Goal: Information Seeking & Learning: Learn about a topic

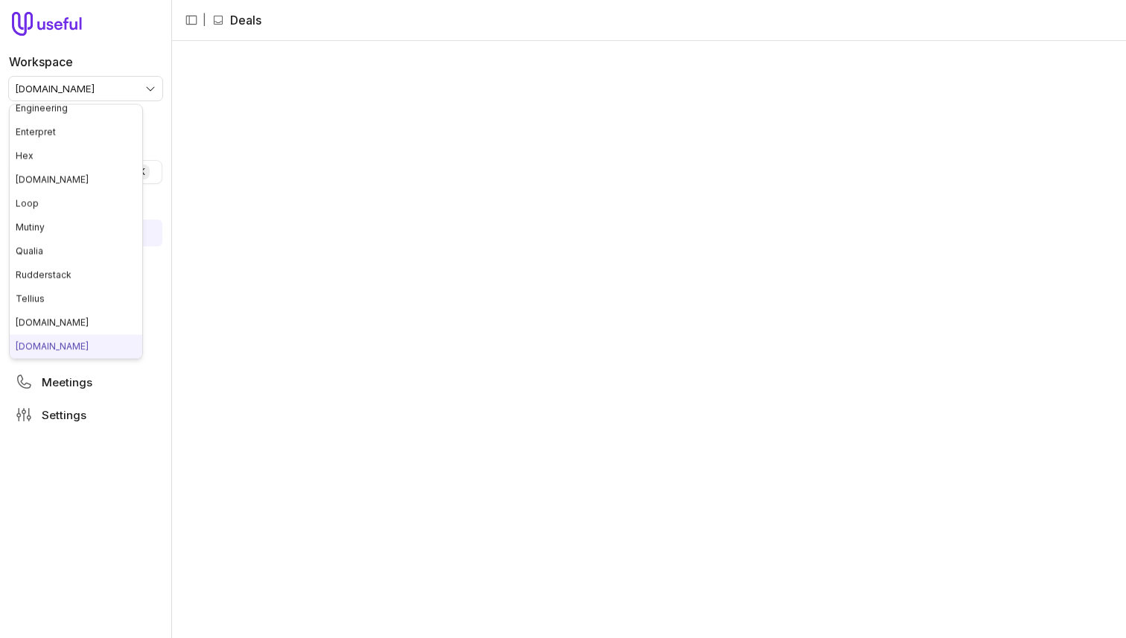
scroll to position [151, 0]
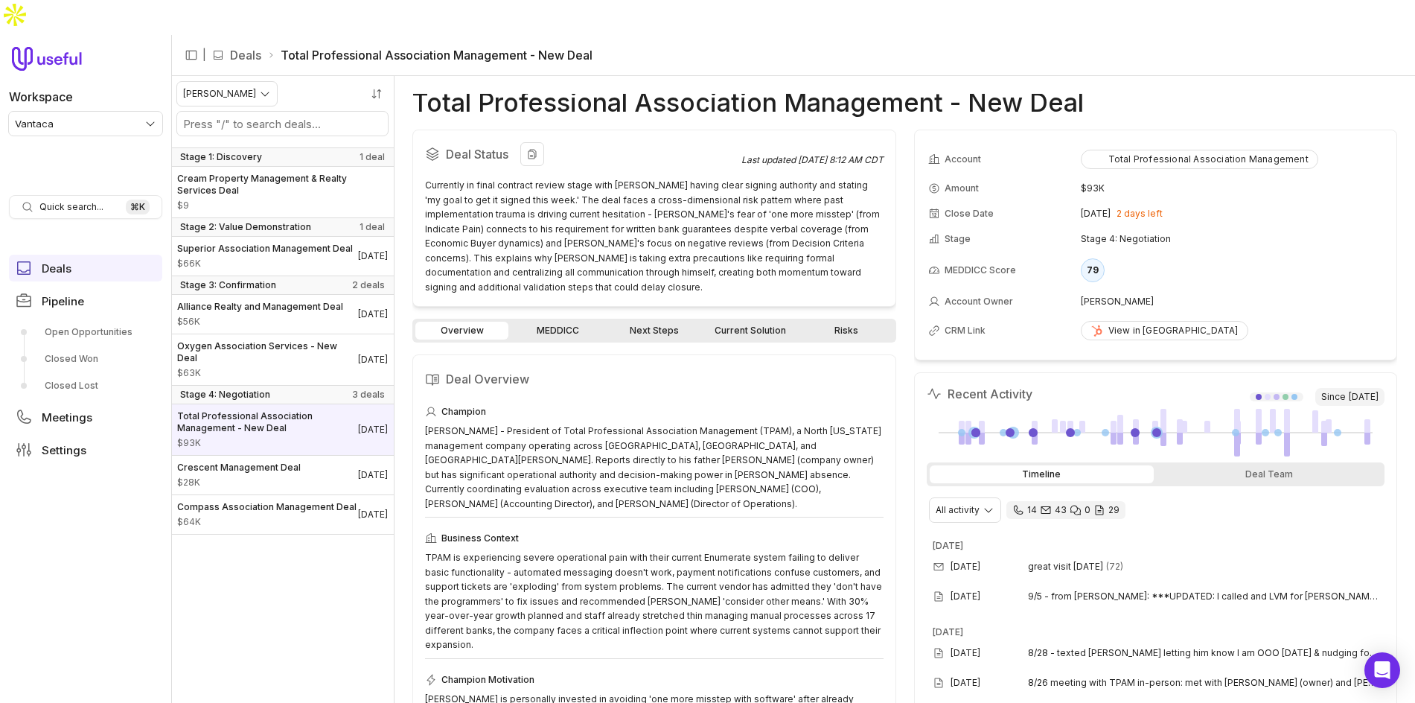
click at [520, 181] on div "Currently in final contract review stage with Tom having clear signing authorit…" at bounding box center [654, 236] width 459 height 116
click at [978, 486] on html "Workspace Vantaca Quick search... ⌘ K Deals Pipeline Open Opportunities Closed …" at bounding box center [707, 351] width 1415 height 703
drag, startPoint x: 1175, startPoint y: 491, endPoint x: 1235, endPoint y: 450, distance: 72.9
click at [1175, 490] on html "Workspace Vantaca Quick search... ⌘ K Deals Pipeline Open Opportunities Closed …" at bounding box center [707, 351] width 1415 height 703
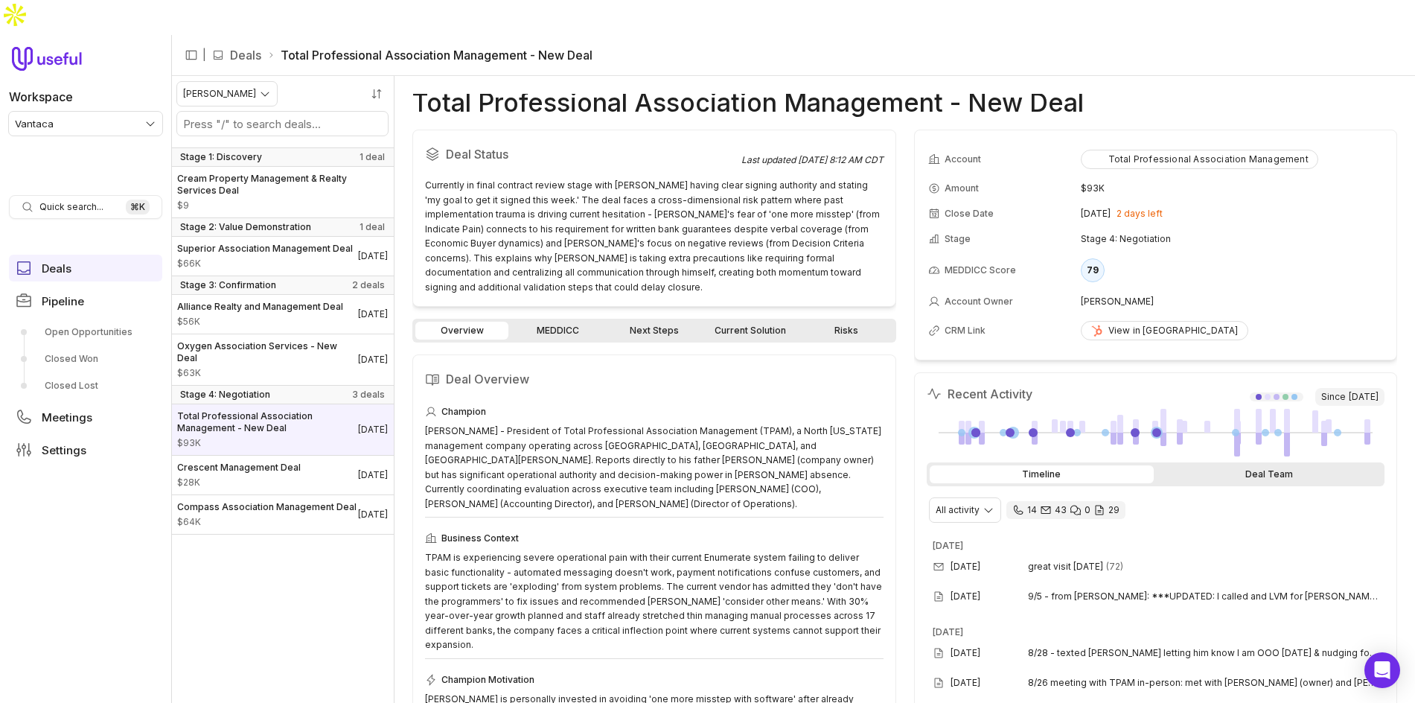
click at [1239, 465] on div "Deal Team" at bounding box center [1269, 474] width 225 height 18
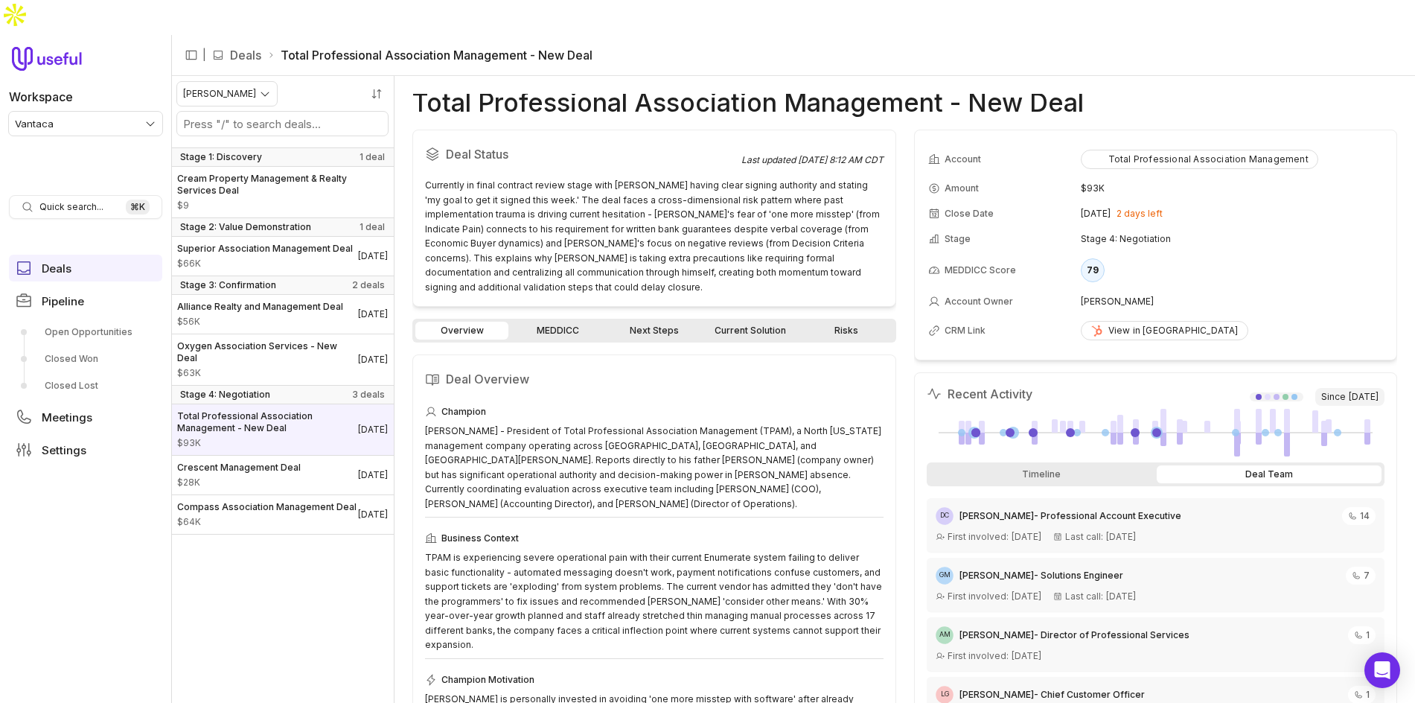
drag, startPoint x: 1054, startPoint y: 442, endPoint x: 972, endPoint y: 397, distance: 93.7
click at [1054, 465] on div "Timeline" at bounding box center [1042, 474] width 225 height 18
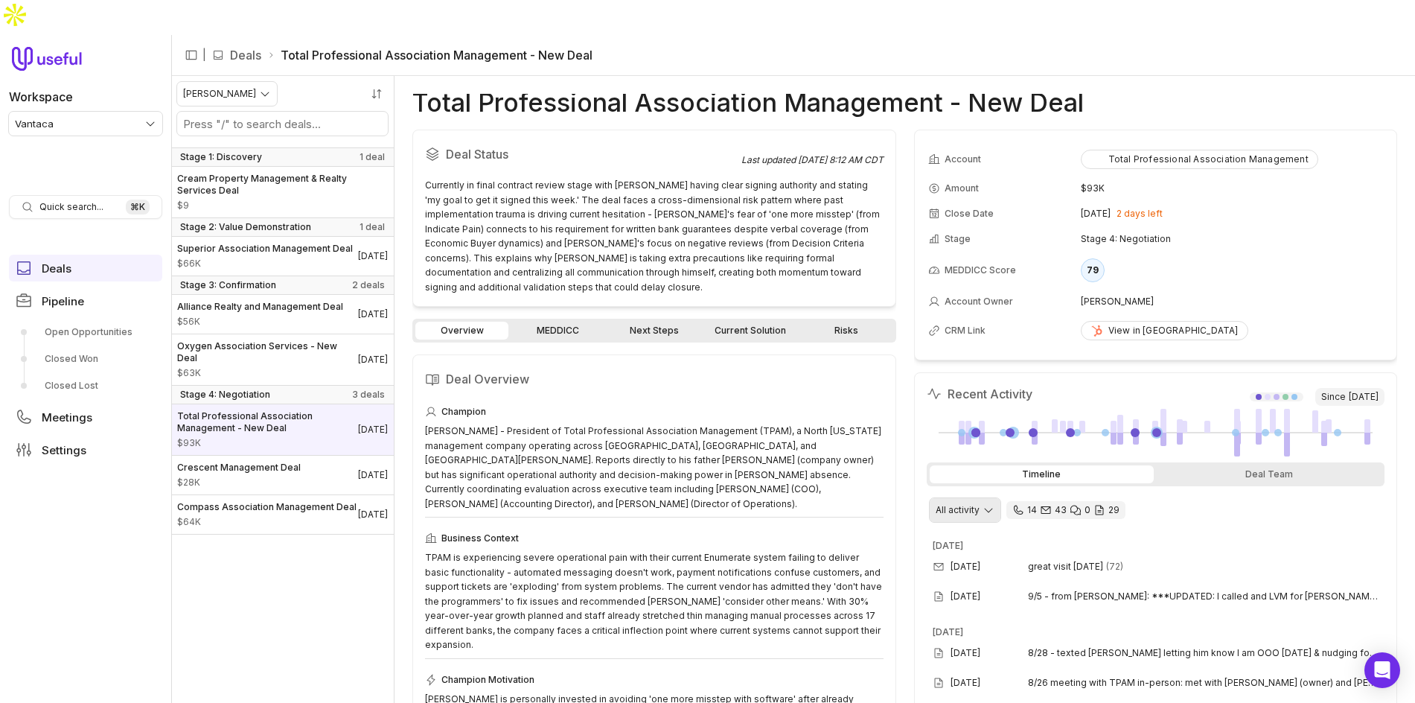
scroll to position [6, 0]
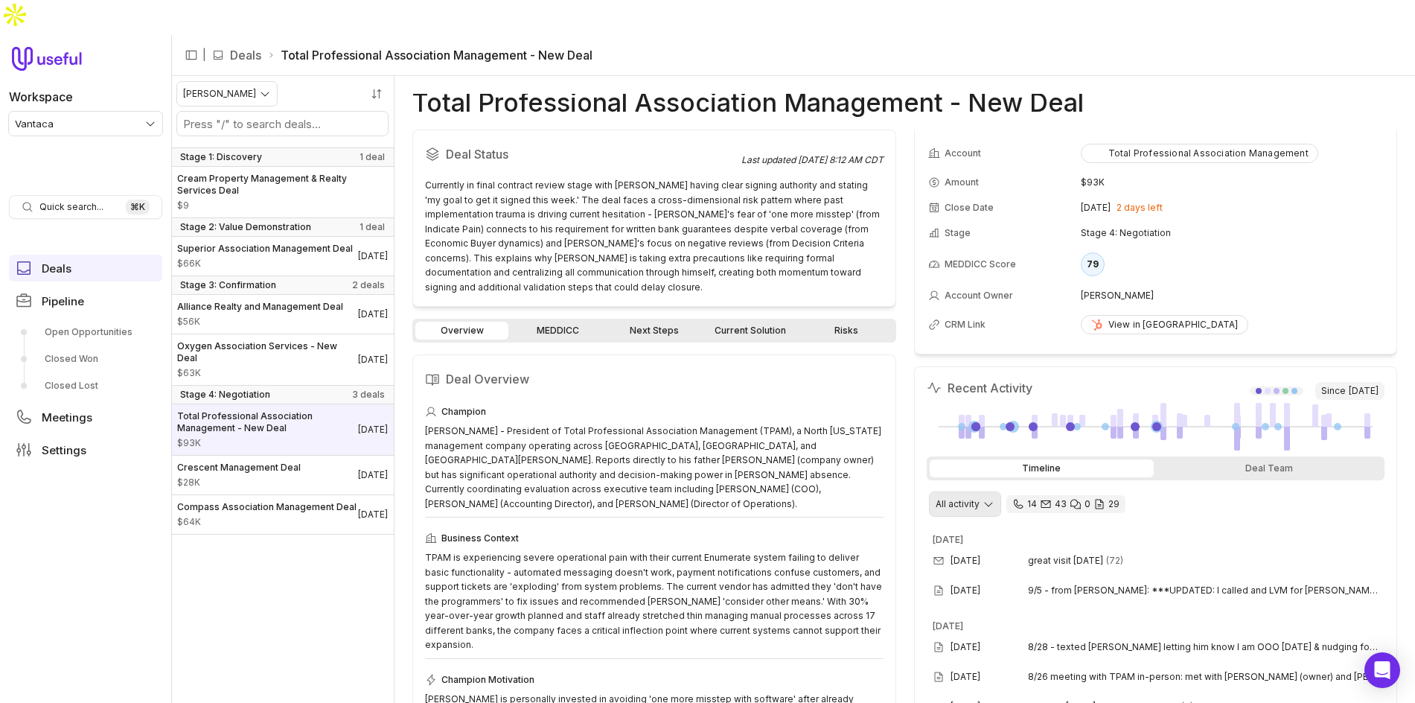
click at [959, 465] on html "Workspace Vantaca Quick search... ⌘ K Deals Pipeline Open Opportunities Closed …" at bounding box center [707, 351] width 1415 height 703
drag, startPoint x: 978, startPoint y: 552, endPoint x: 985, endPoint y: 542, distance: 12.4
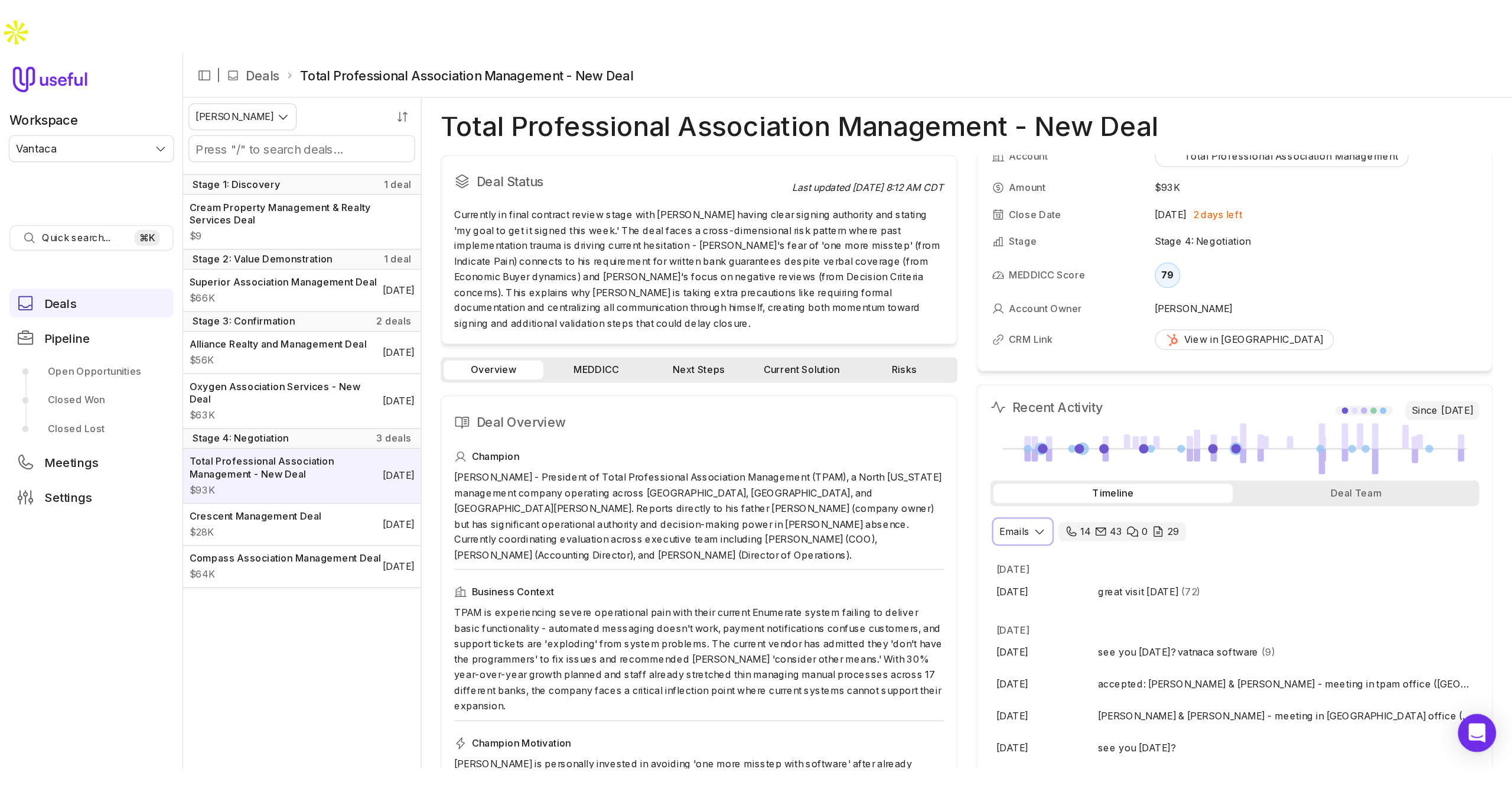
scroll to position [30, 0]
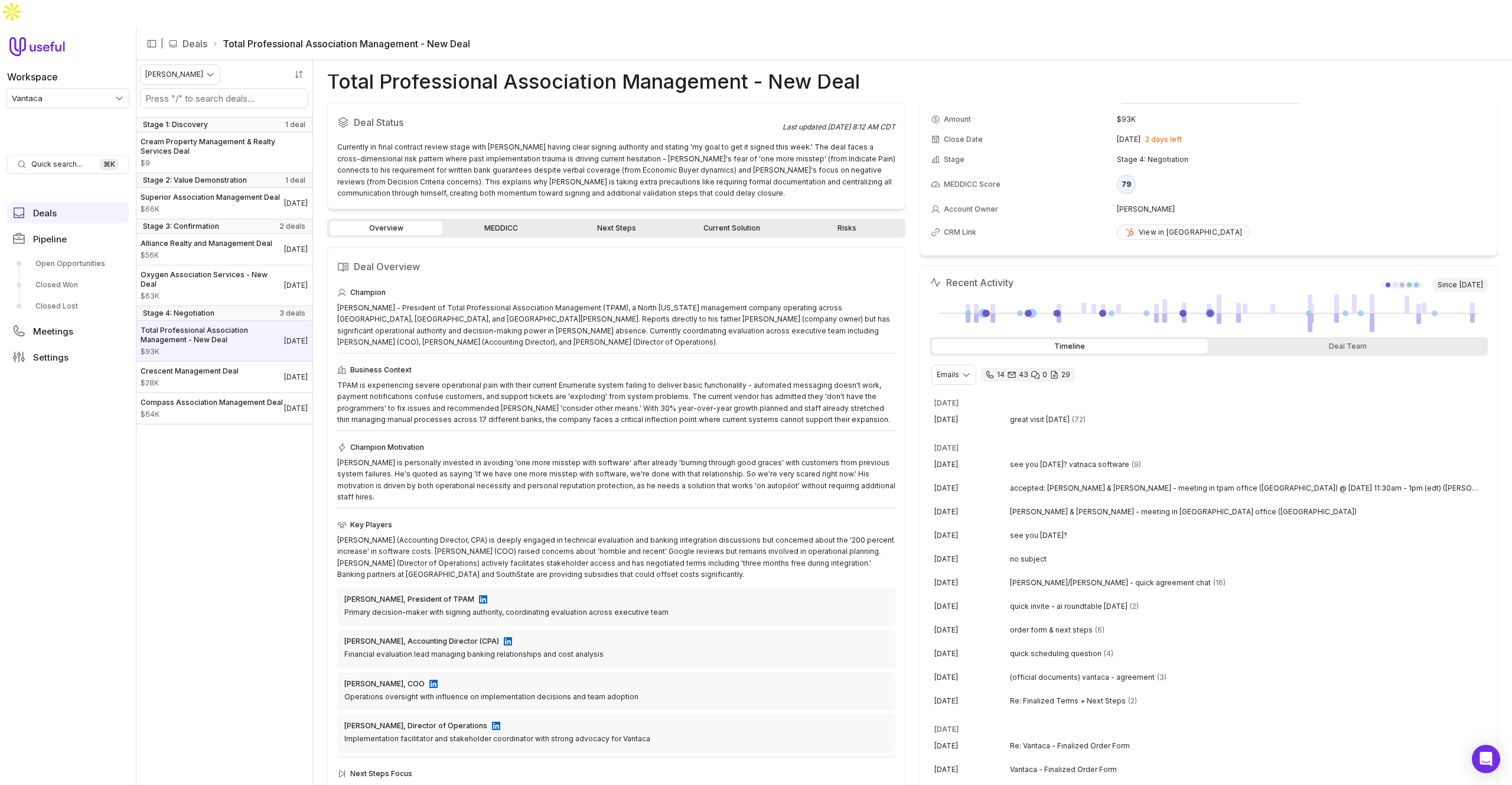
click at [1073, 114] on div "Amount" at bounding box center [1023, 119] width 185 height 10
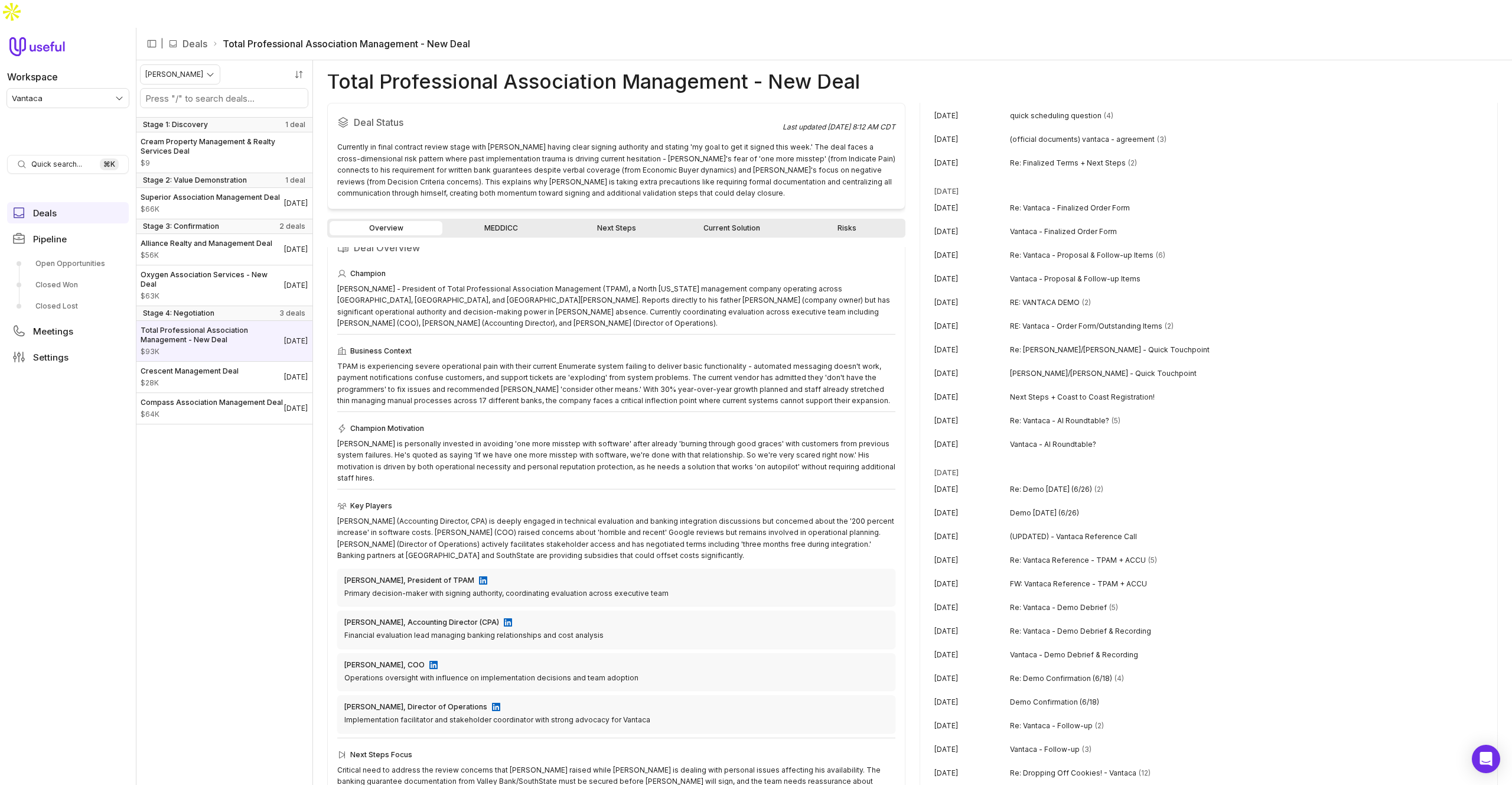
scroll to position [0, 0]
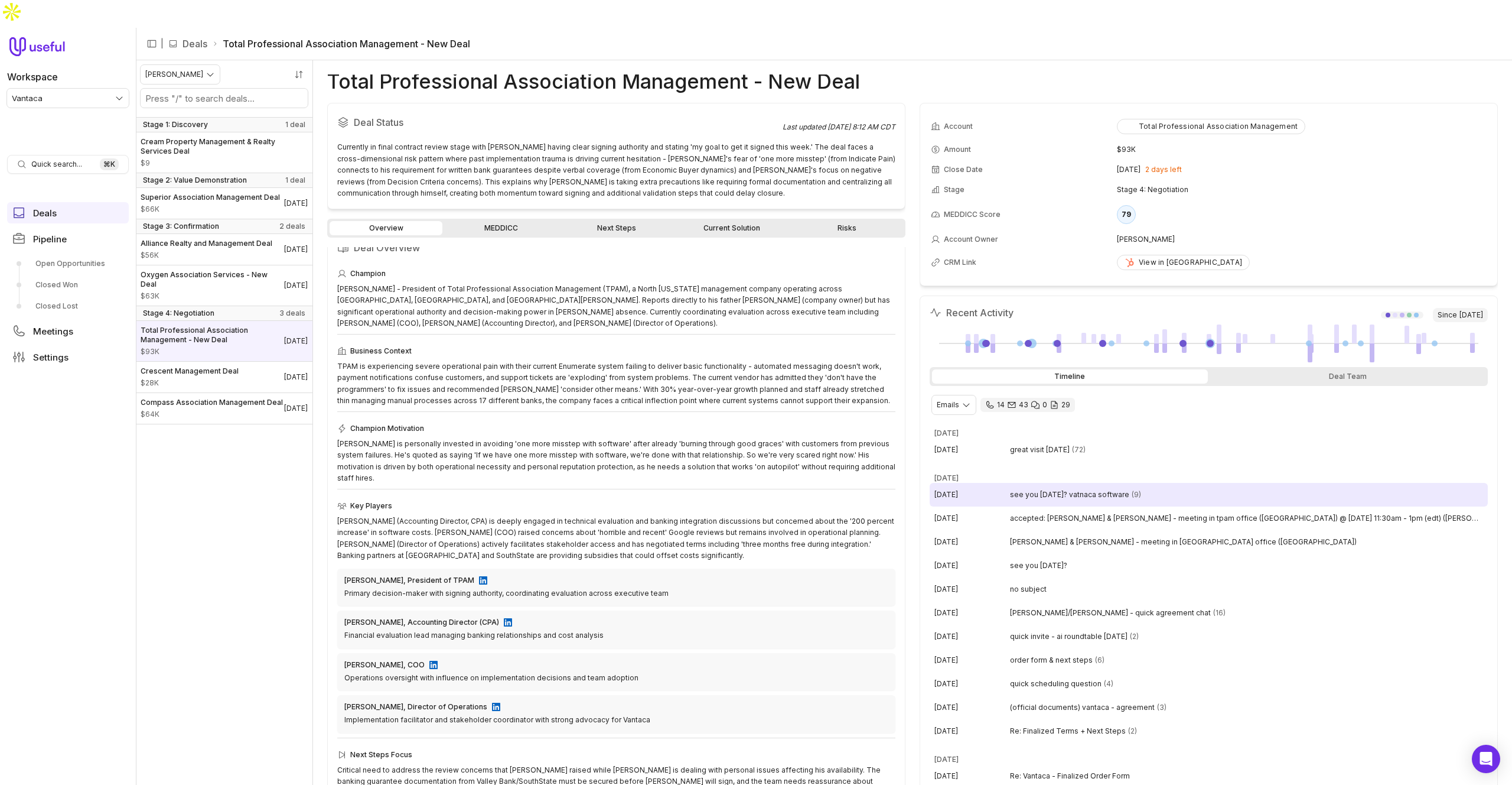
click at [1080, 483] on div "Aug 25, 2025 see you tuesday? vatnaca software (9)" at bounding box center [1209, 494] width 558 height 24
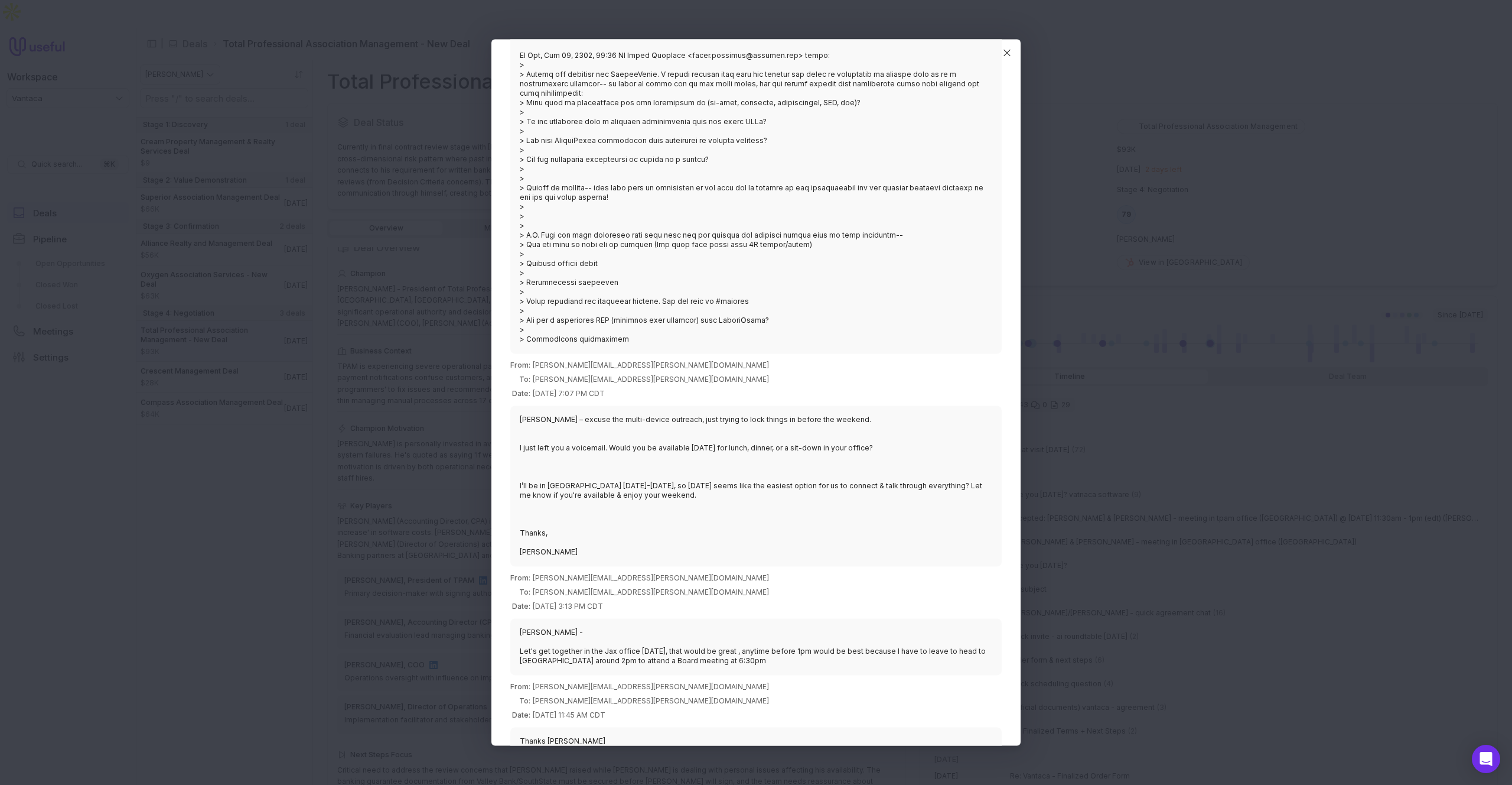
scroll to position [974, 0]
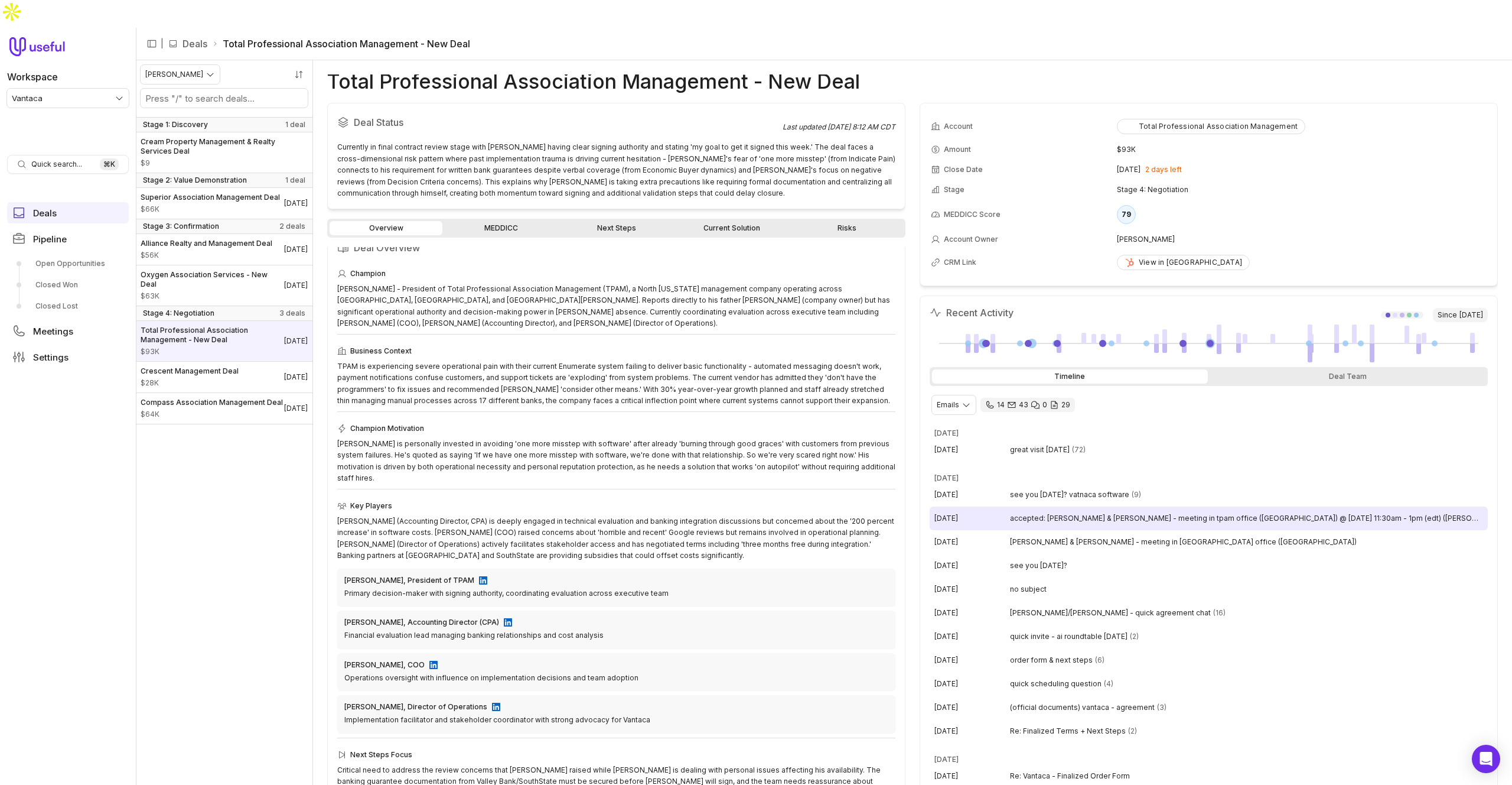
click at [1122, 514] on span "accepted: davis & tom - meeting in tpam office (jacksonville) @ tue aug 26, 202…" at bounding box center [1246, 518] width 473 height 10
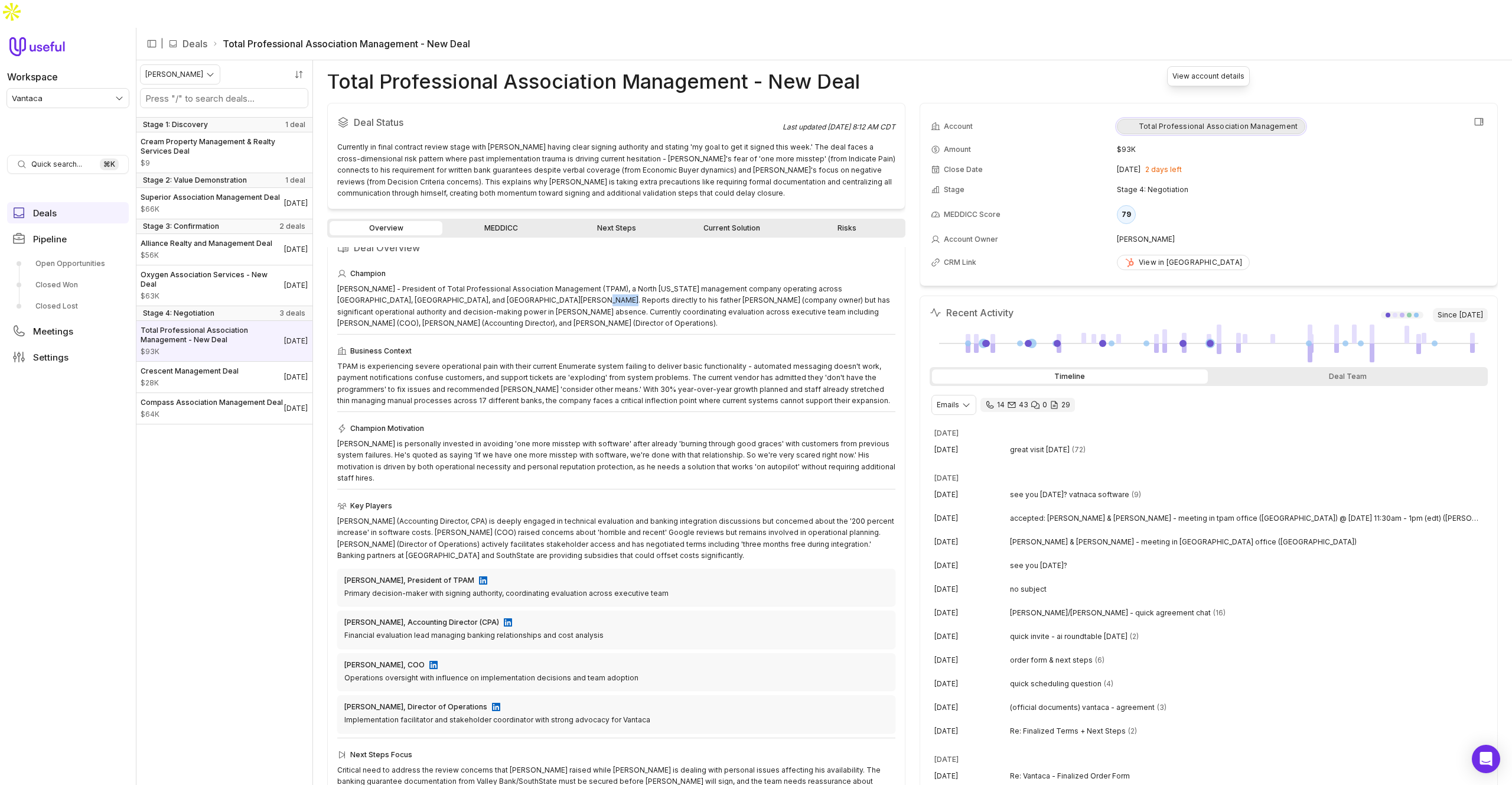
click at [1122, 121] on div "Total Professional Association Management" at bounding box center [1211, 126] width 173 height 10
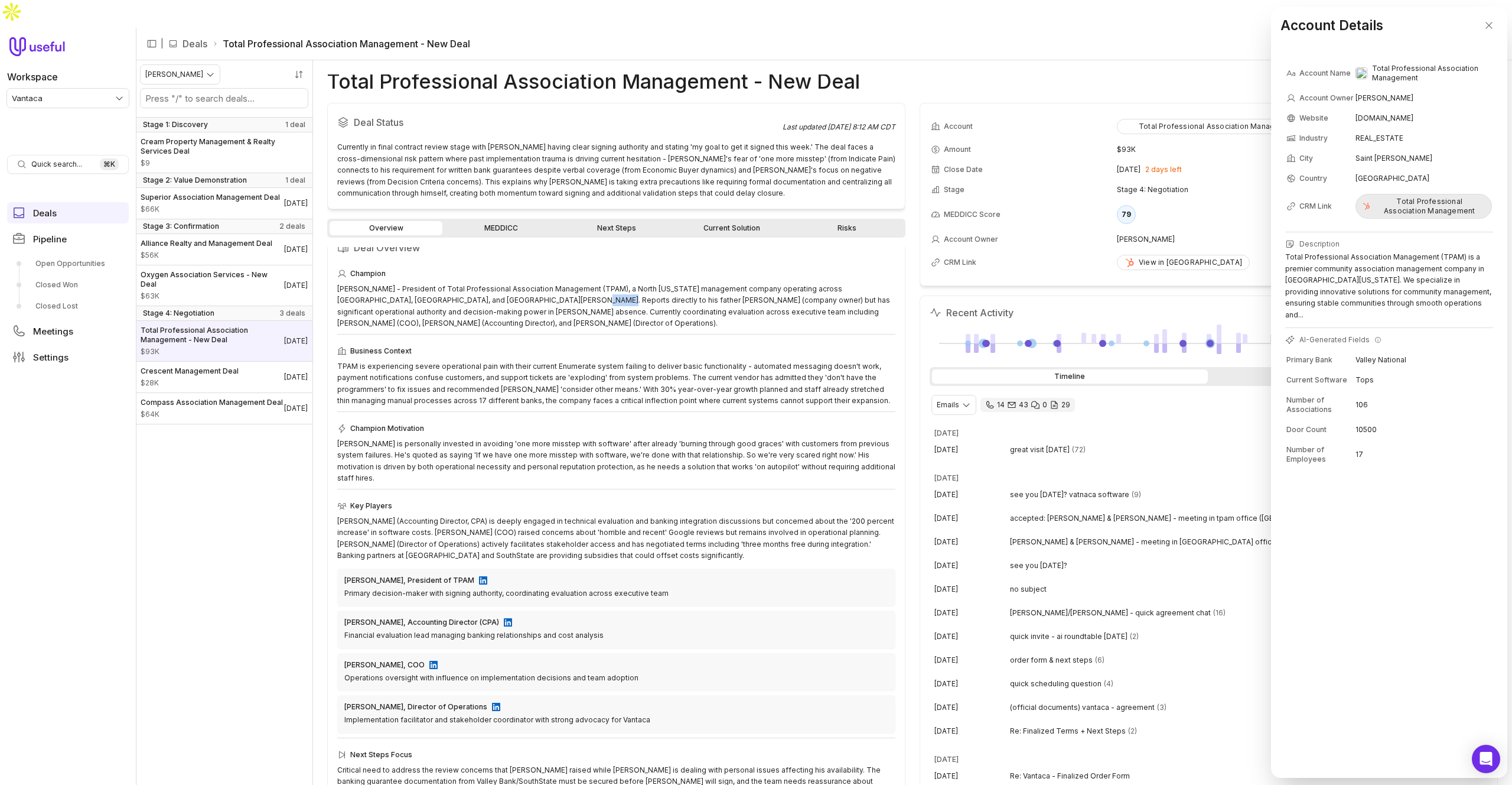
click at [1122, 205] on div "Total Professional Association Management" at bounding box center [1423, 206] width 121 height 19
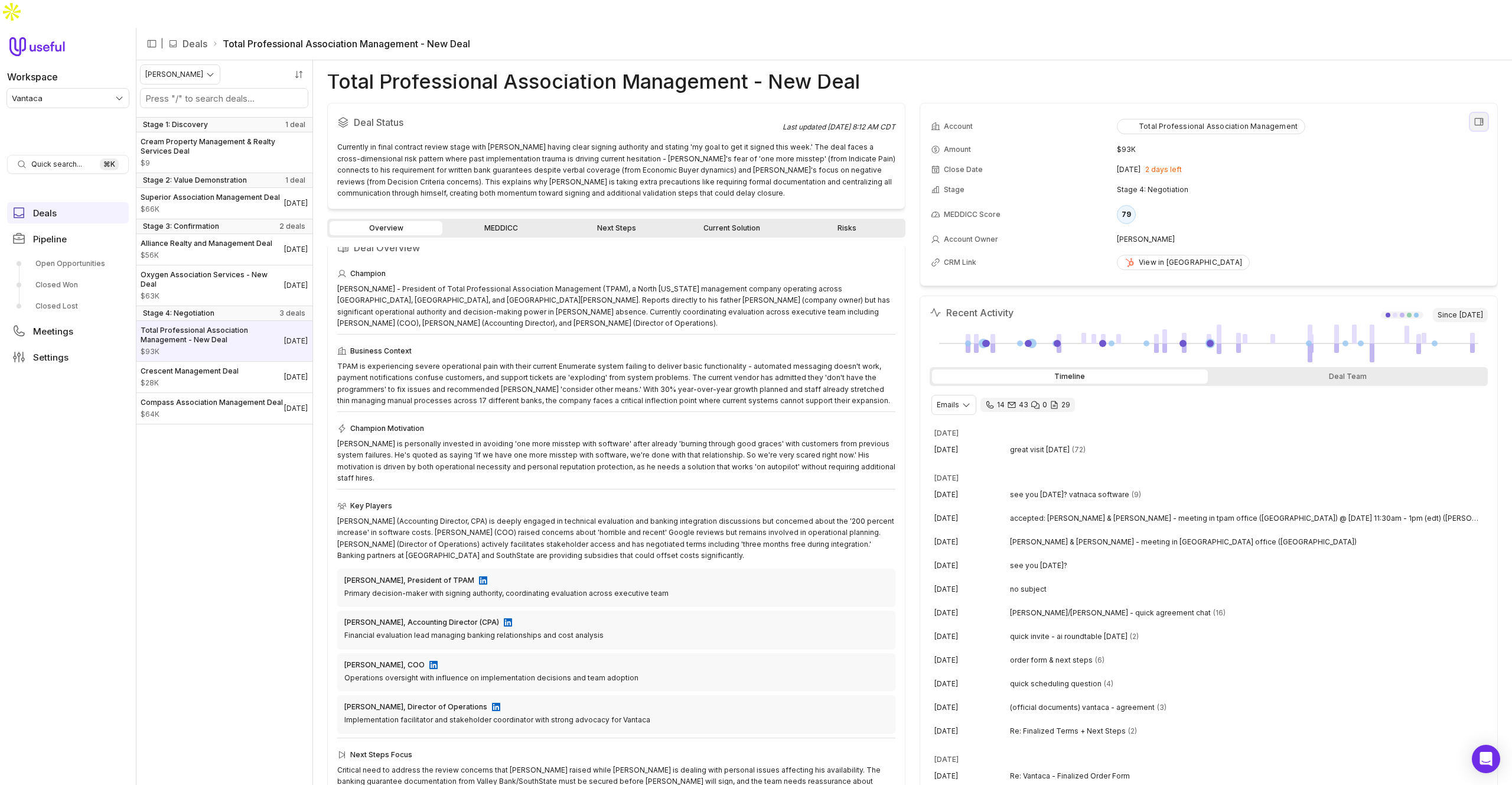
click at [1122, 118] on icon "View all fields" at bounding box center [1479, 121] width 9 height 7
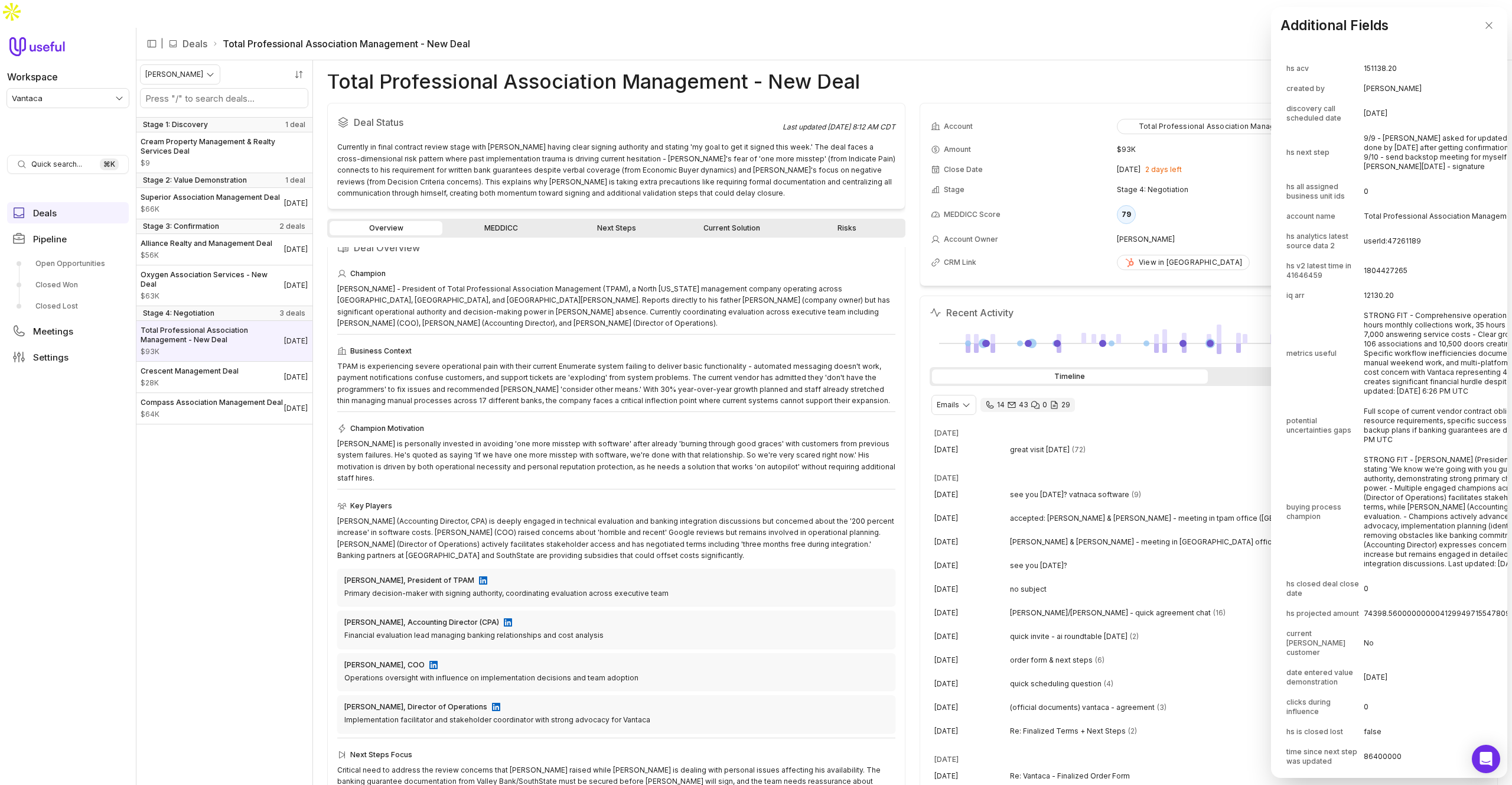
scroll to position [3178, 0]
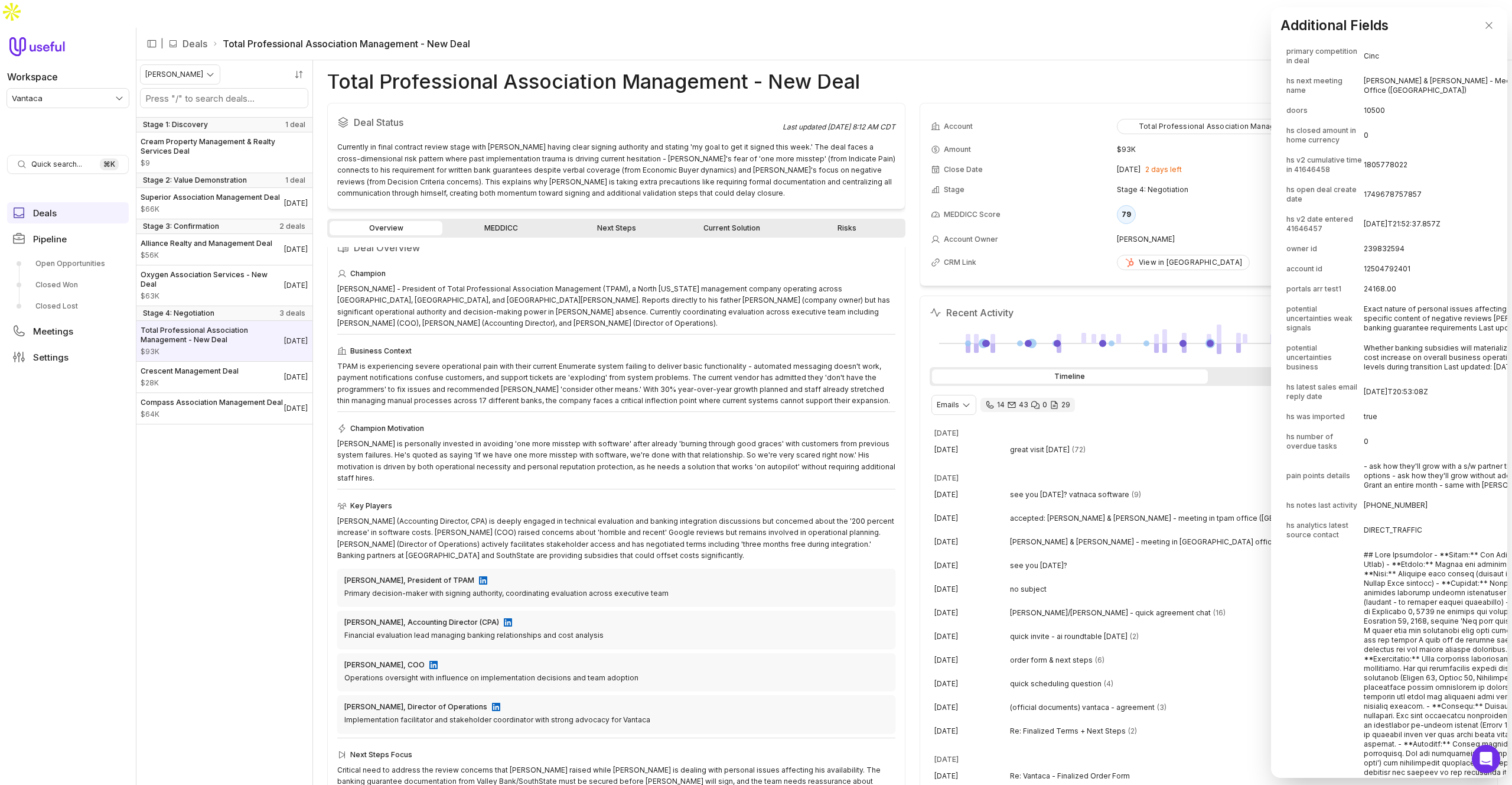
click at [1122, 279] on td "12504792401" at bounding box center [1497, 269] width 267 height 19
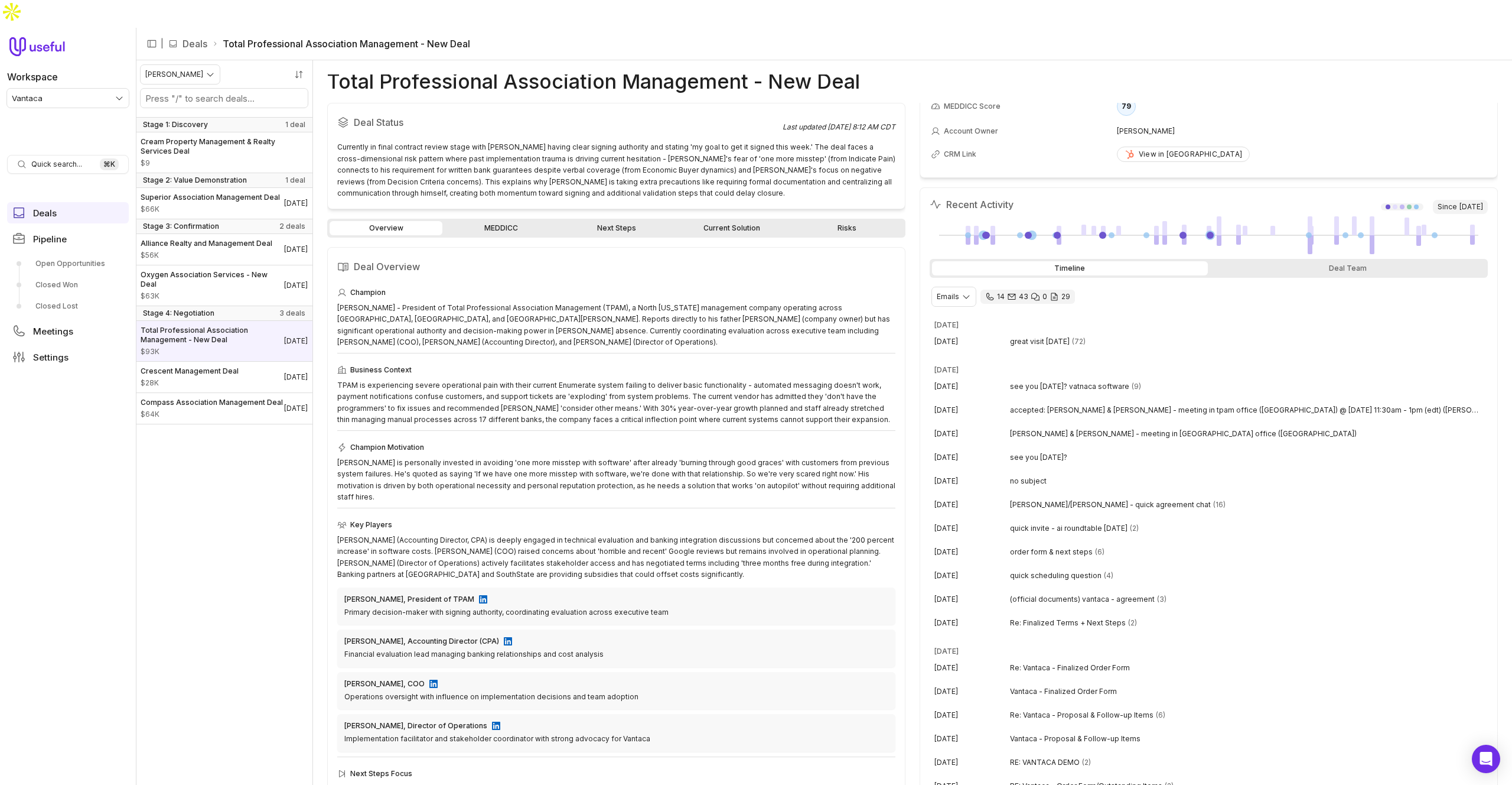
scroll to position [0, 0]
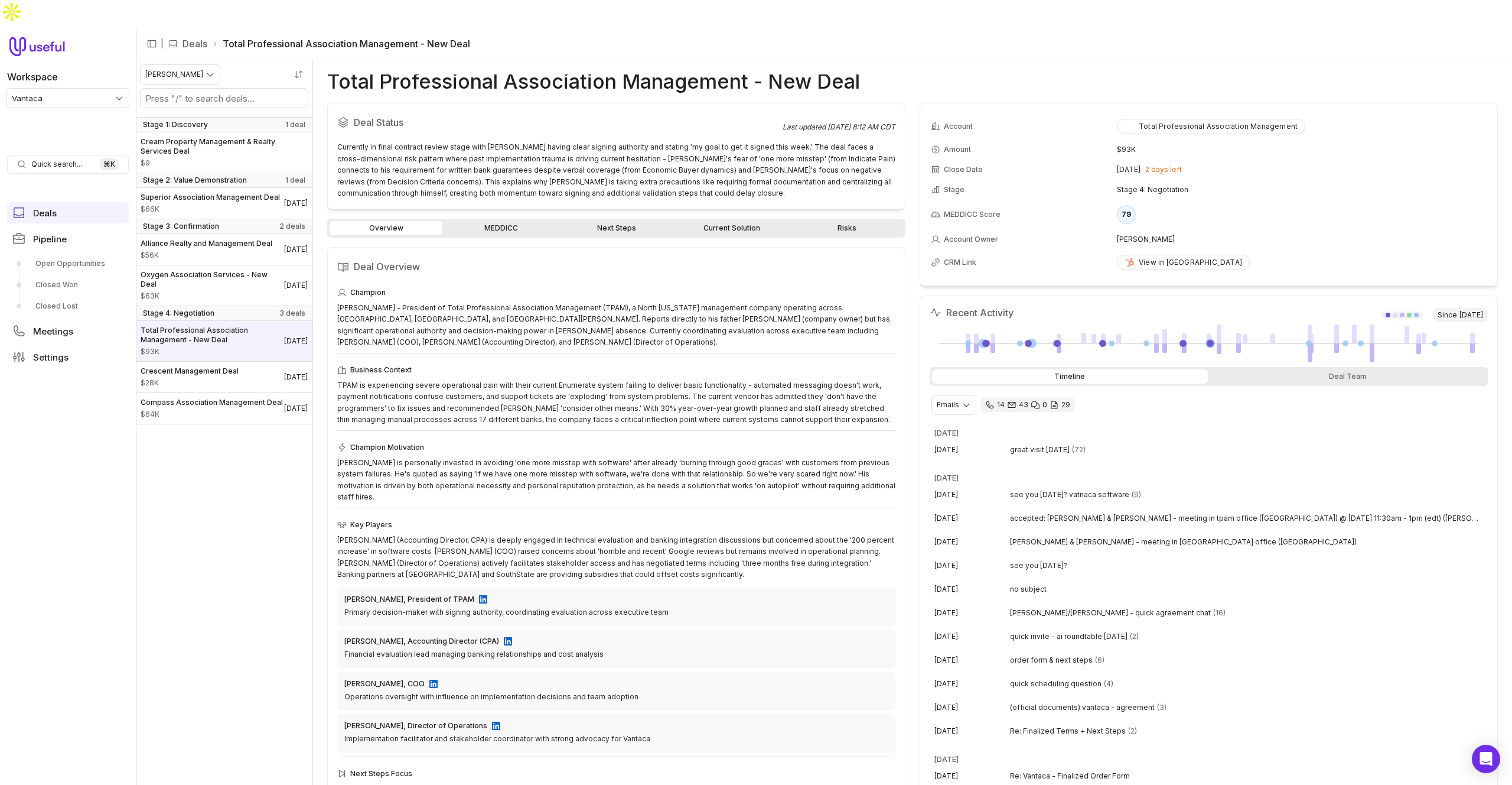
click at [468, 75] on h1 "Total Professional Association Management - New Deal" at bounding box center [593, 82] width 533 height 14
copy h1 "Total Professional Association Management - New Deal"
click at [325, 37] on li "Total Professional Association Management - New Deal" at bounding box center [340, 44] width 258 height 14
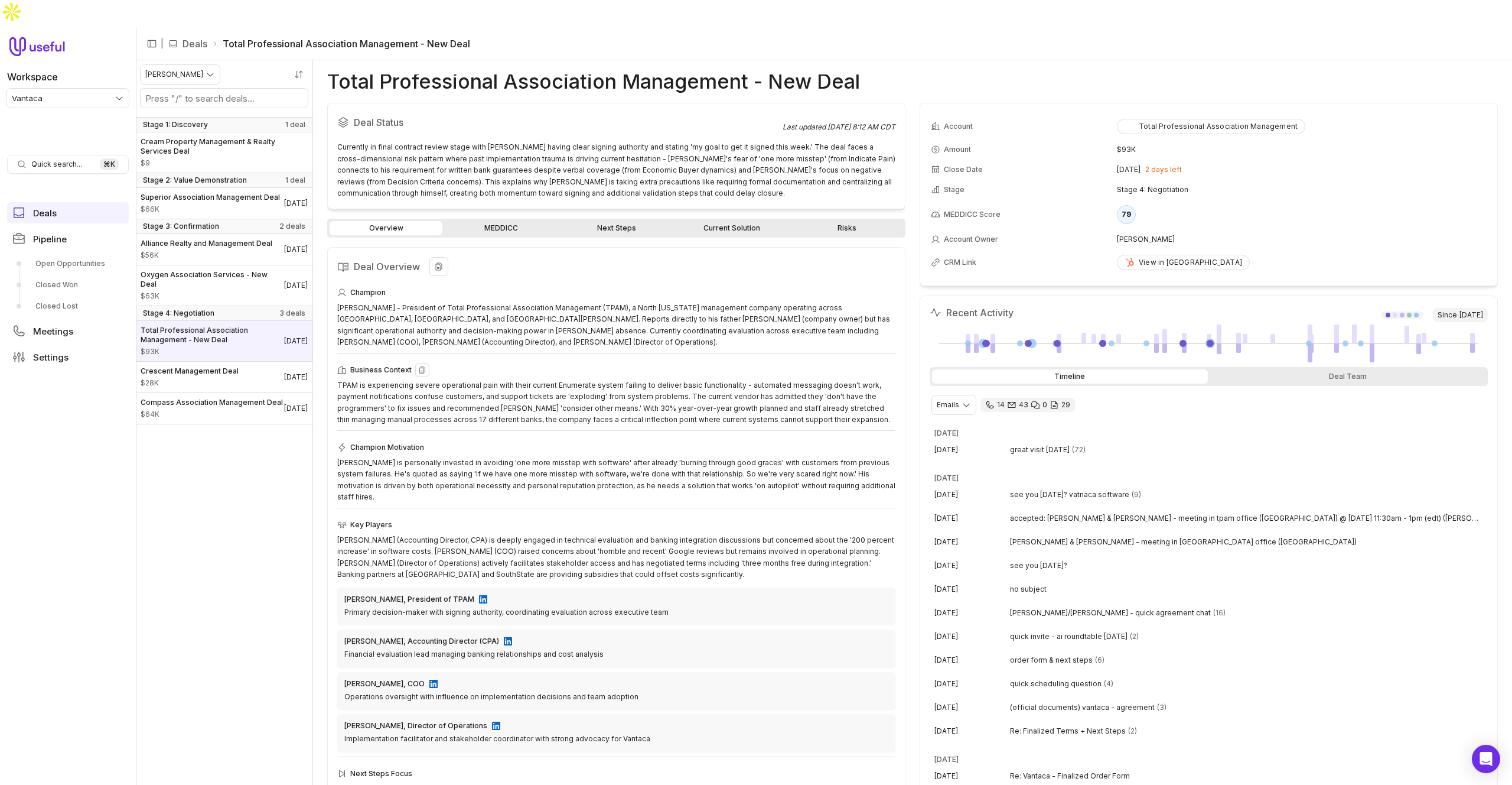
click at [483, 379] on div "TPAM is experiencing severe operational pain with their current Enumerate syste…" at bounding box center [616, 402] width 558 height 46
click at [508, 302] on div "Tom Rowand Jr. - President of Total Professional Association Management (TPAM),…" at bounding box center [616, 325] width 558 height 46
click at [512, 302] on div "Tom Rowand Jr. - President of Total Professional Association Management (TPAM),…" at bounding box center [616, 325] width 558 height 46
